Goal: Task Accomplishment & Management: Complete application form

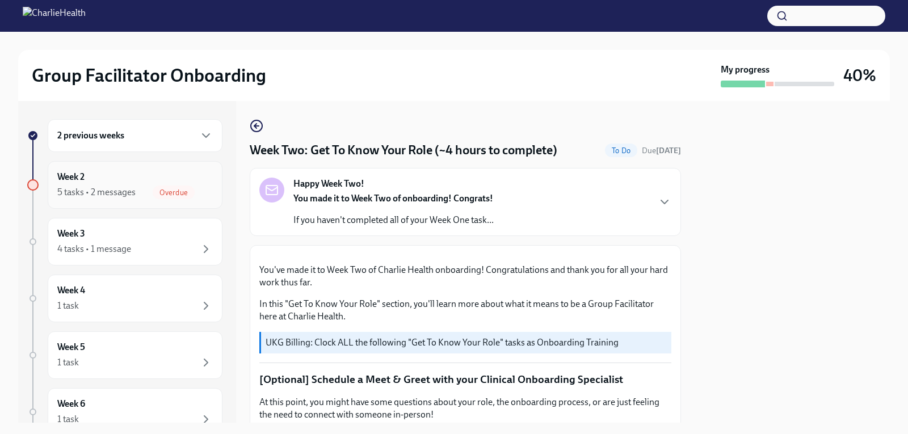
click at [113, 180] on div "Week 2 5 tasks • 2 messages Overdue" at bounding box center [134, 185] width 155 height 28
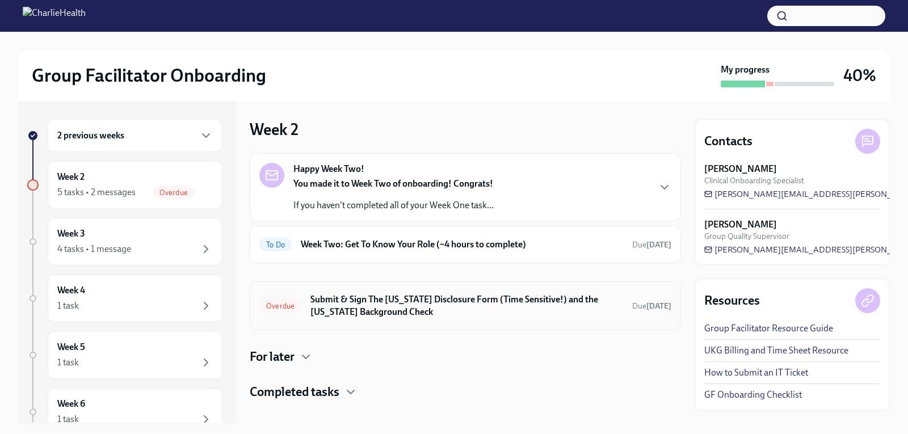
click at [414, 301] on h6 "Submit & Sign The [US_STATE] Disclosure Form (Time Sensitive!) and the [US_STAT…" at bounding box center [466, 305] width 313 height 25
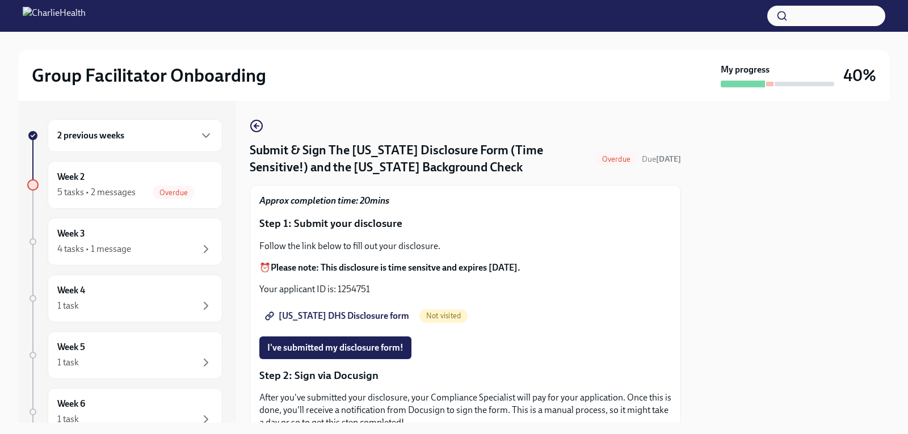
click at [323, 311] on span "[US_STATE] DHS Disclosure form" at bounding box center [338, 315] width 142 height 11
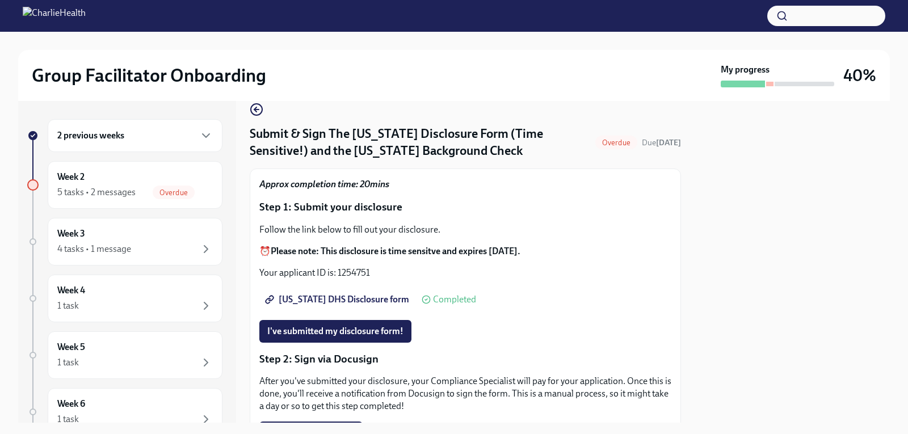
click at [104, 141] on h6 "2 previous weeks" at bounding box center [90, 135] width 67 height 12
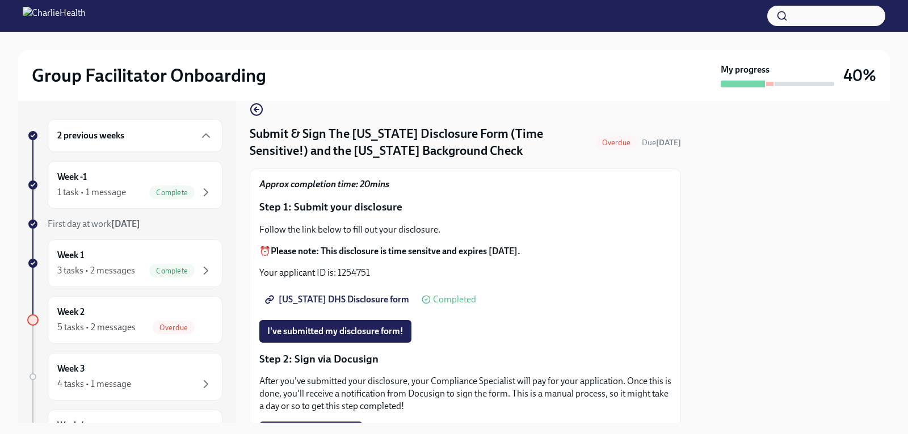
click at [142, 123] on div "2 previous weeks" at bounding box center [135, 135] width 175 height 33
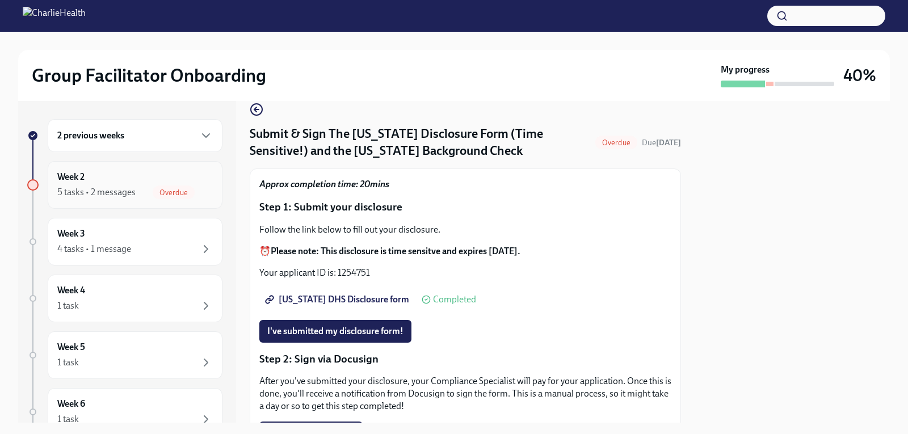
click at [99, 193] on div "5 tasks • 2 messages" at bounding box center [96, 192] width 78 height 12
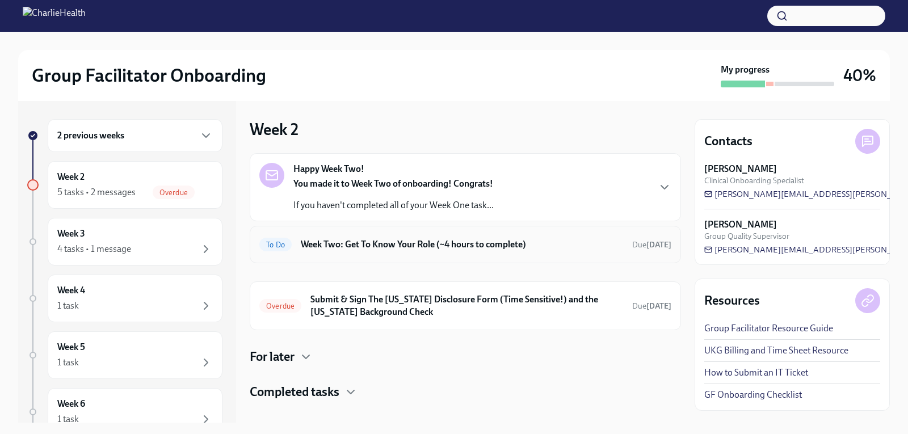
click at [340, 247] on h6 "Week Two: Get To Know Your Role (~4 hours to complete)" at bounding box center [462, 244] width 322 height 12
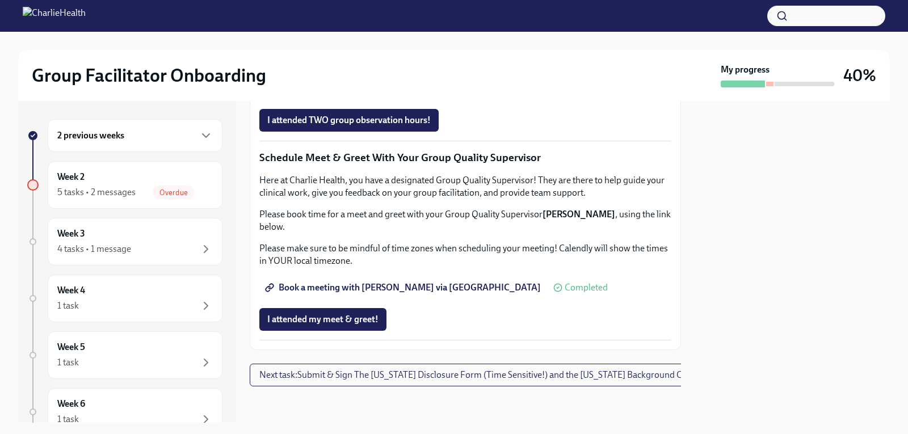
scroll to position [1109, 0]
click at [305, 314] on span "I attended my meet & greet!" at bounding box center [322, 319] width 111 height 11
click at [376, 94] on span "Complete this form to schedule your observations" at bounding box center [370, 88] width 206 height 11
